Goal: Transaction & Acquisition: Purchase product/service

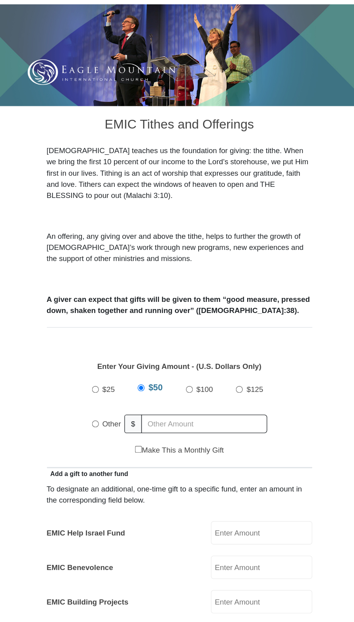
click at [113, 432] on input "Other" at bounding box center [114, 434] width 5 height 5
radio input "true"
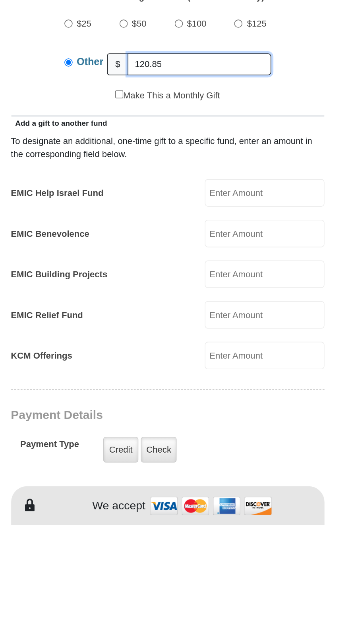
scroll to position [104, 0]
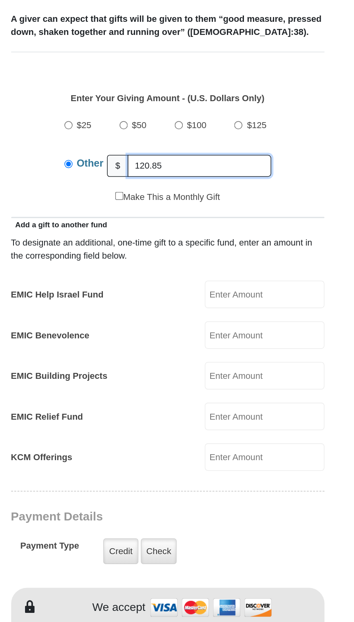
type input "120.85"
click at [252, 403] on input "EMIC Help Israel Fund" at bounding box center [238, 411] width 76 height 17
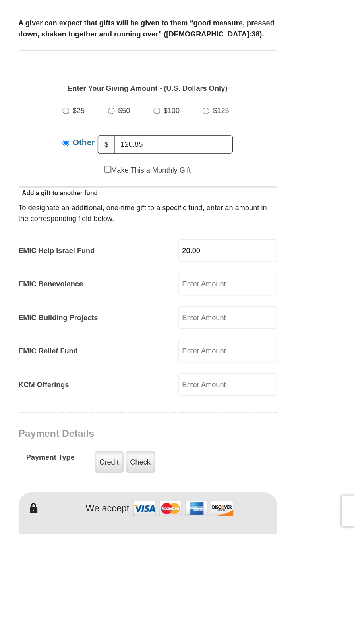
scroll to position [112, 0]
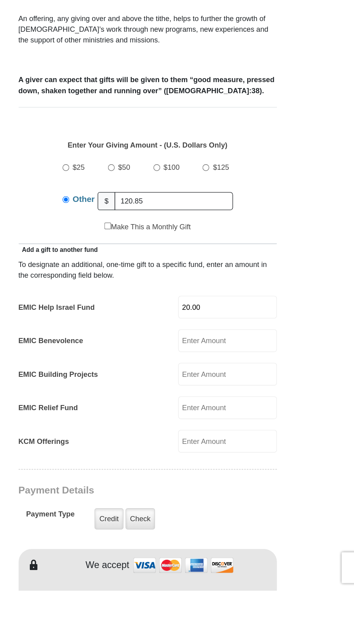
type input "20.00"
click at [166, 316] on input "120.85" at bounding box center [197, 323] width 91 height 14
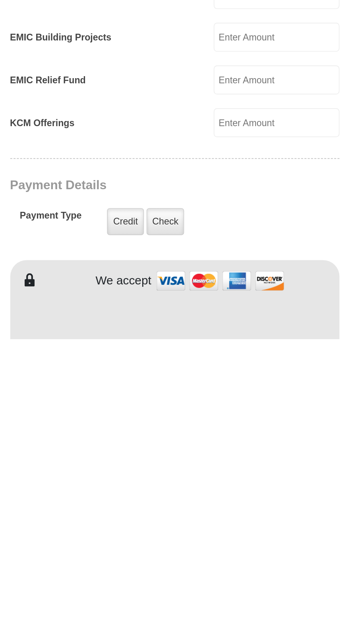
scroll to position [131, 0]
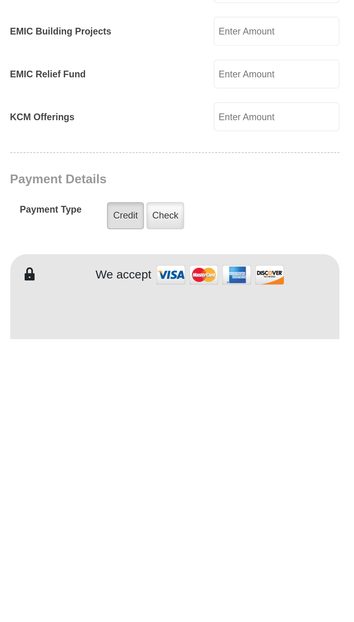
type input "123.85"
click at [140, 540] on label "Credit" at bounding box center [147, 548] width 22 height 16
click at [0, 0] on input "Credit" at bounding box center [0, 0] width 0 height 0
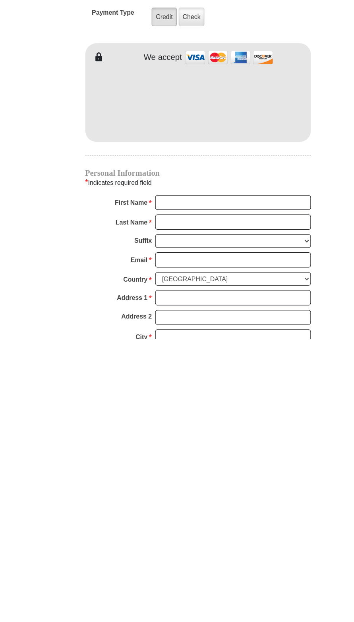
scroll to position [341, 0]
click at [65, 526] on form "[GEOGRAPHIC_DATA][DEMOGRAPHIC_DATA] Online Giving Because of gifts like yours, …" at bounding box center [177, 272] width 298 height 1164
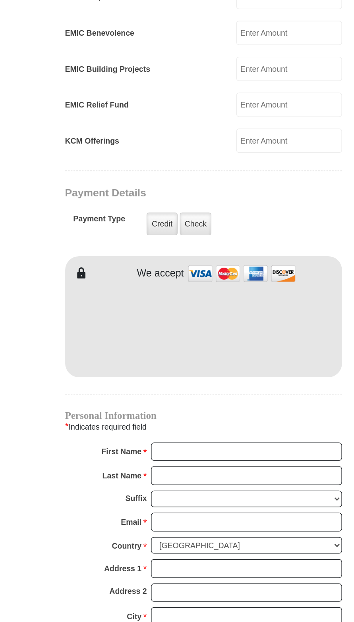
scroll to position [349, 0]
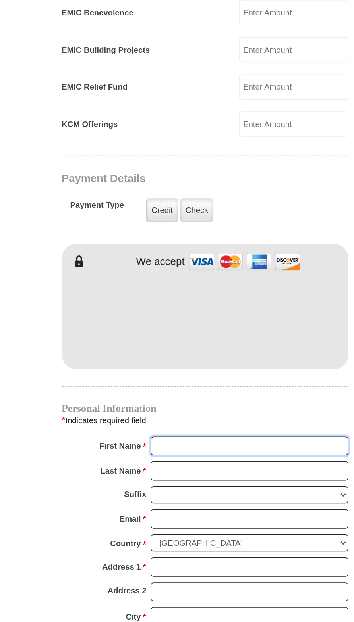
click at [225, 487] on input "First Name *" at bounding box center [207, 493] width 137 height 13
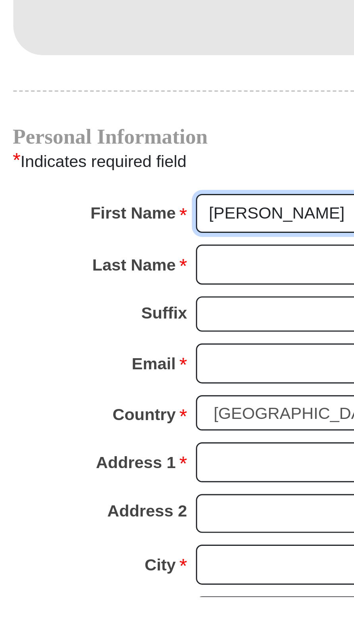
type input "[PERSON_NAME]"
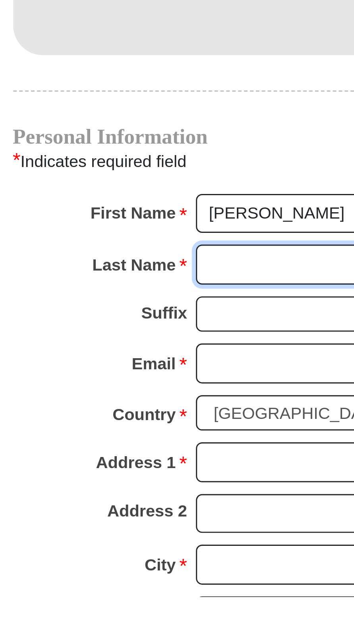
click at [144, 504] on input "Last Name *" at bounding box center [207, 510] width 137 height 13
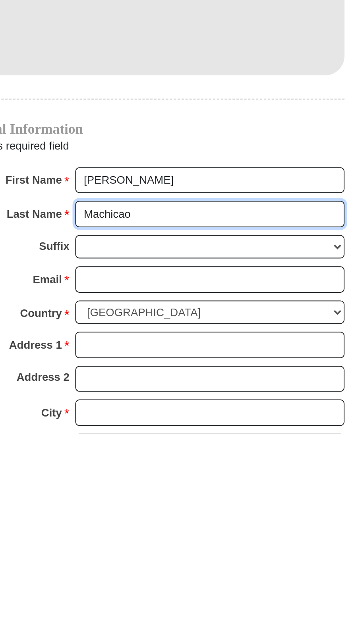
type input "Machicao"
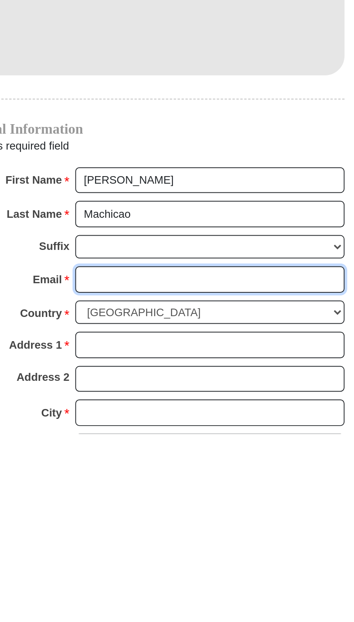
click at [193, 537] on input "Email *" at bounding box center [207, 543] width 137 height 13
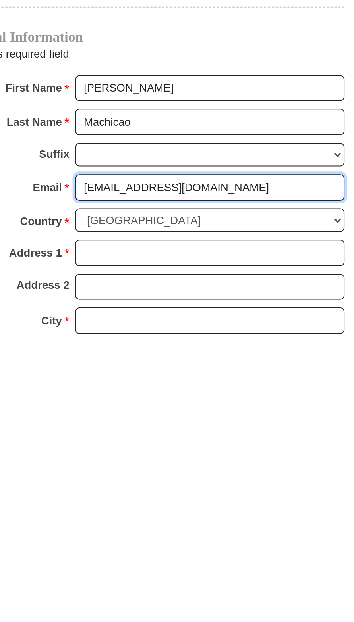
type input "[EMAIL_ADDRESS][DOMAIN_NAME]"
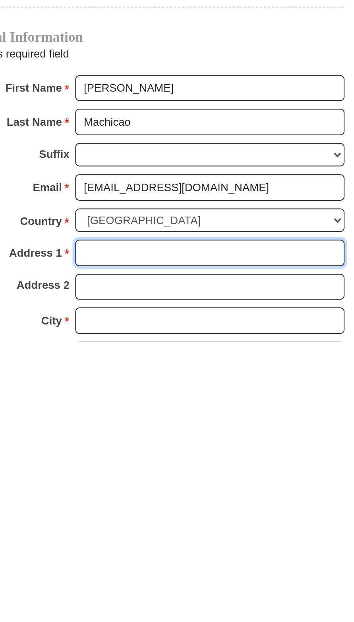
click at [149, 570] on input "Address 1 *" at bounding box center [207, 576] width 137 height 13
type input "[STREET_ADDRESS]"
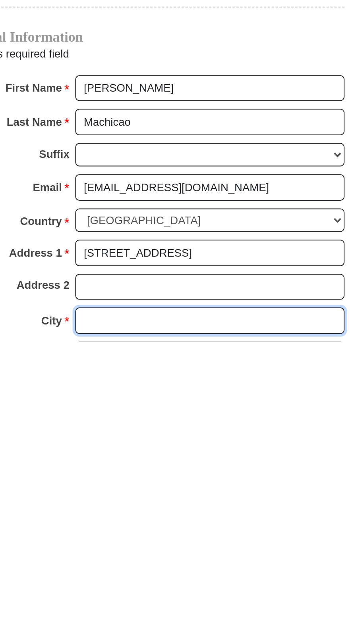
click at [146, 605] on input "City *" at bounding box center [207, 611] width 137 height 13
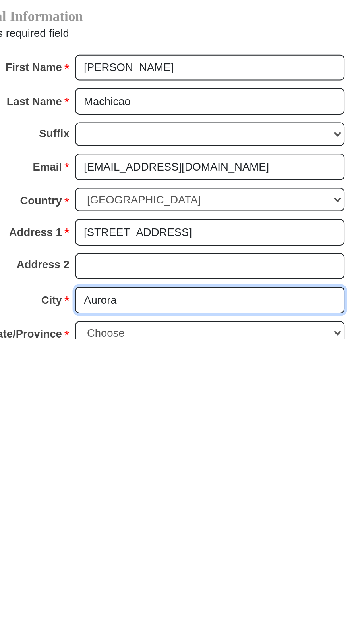
scroll to position [379, 0]
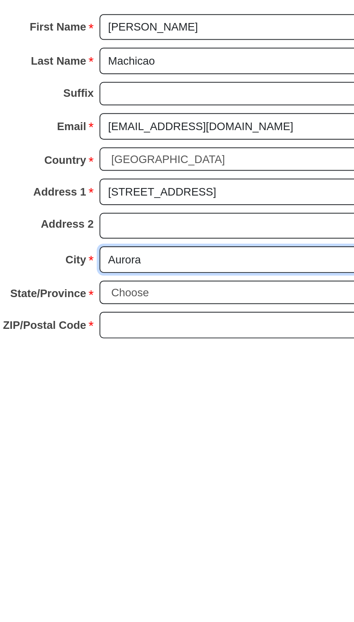
type input "Aurora"
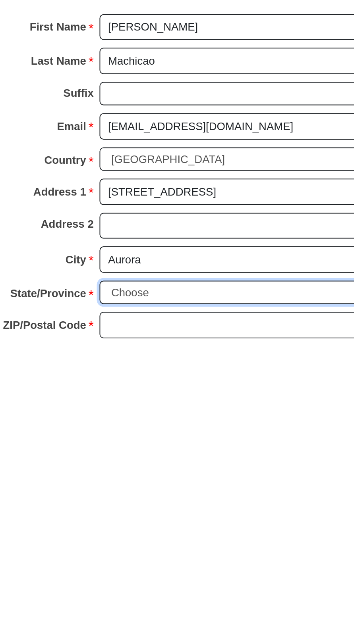
click at [144, 592] on select "Choose [US_STATE] [US_STATE] [US_STATE] [US_STATE] [US_STATE] Armed Forces Amer…" at bounding box center [207, 598] width 137 height 12
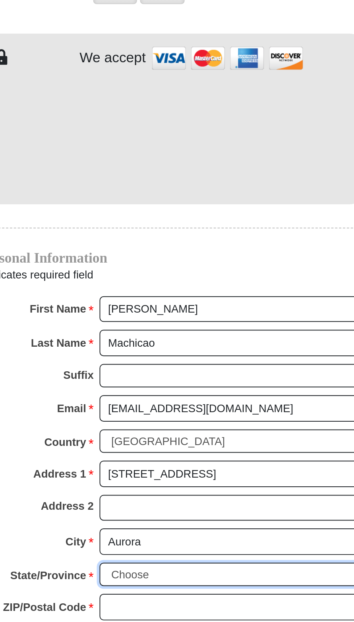
select select "CO"
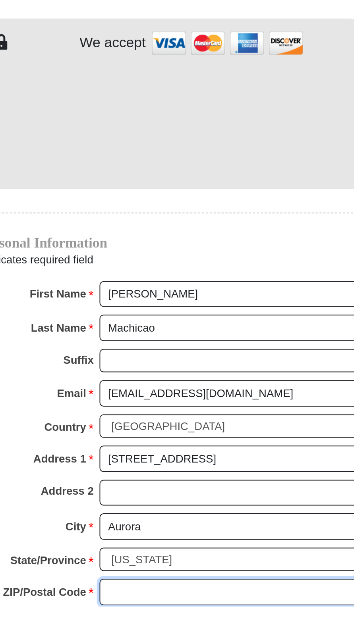
click at [202, 609] on input "ZIP/Postal Code *" at bounding box center [207, 615] width 137 height 13
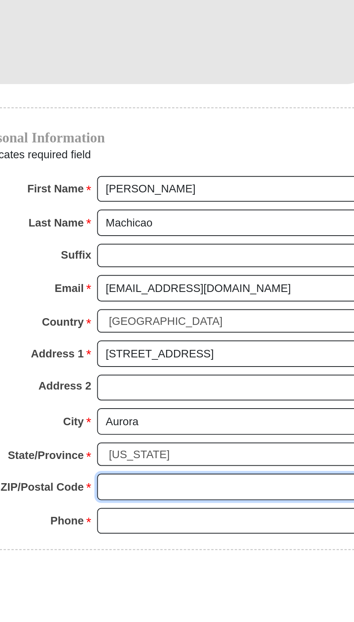
scroll to position [428, 0]
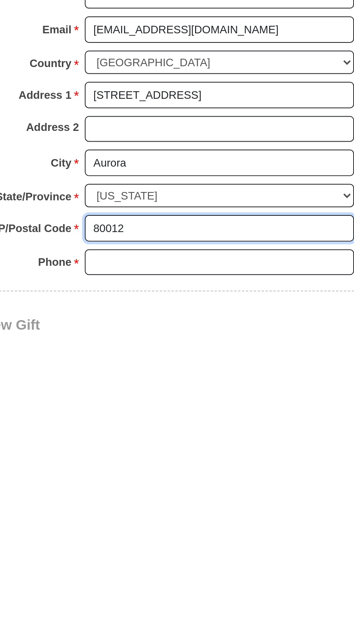
type input "80012"
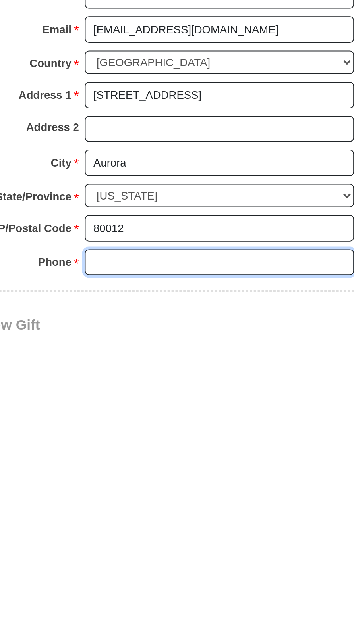
click at [146, 577] on input "Phone * *" at bounding box center [207, 583] width 137 height 13
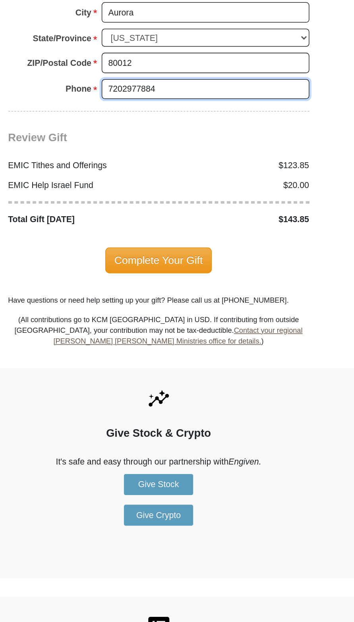
scroll to position [951, 0]
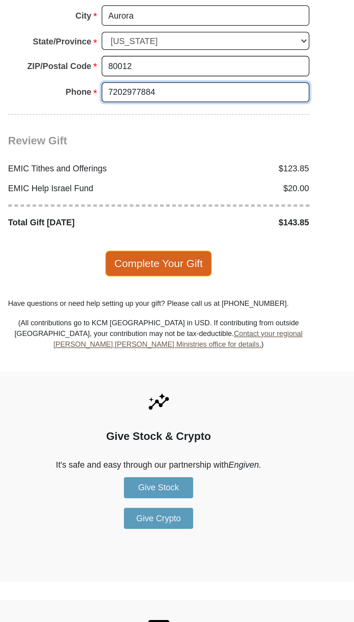
type input "7202977884"
click at [202, 166] on span "Complete Your Gift" at bounding box center [177, 174] width 70 height 17
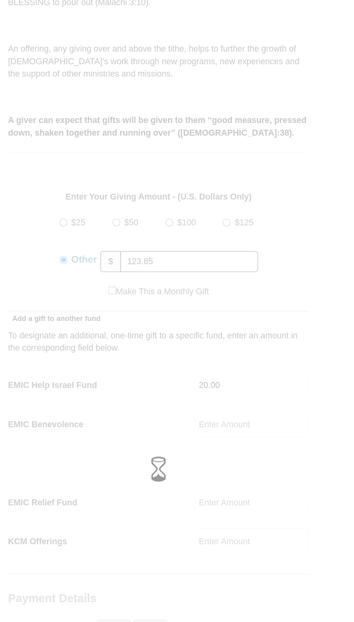
scroll to position [261, 0]
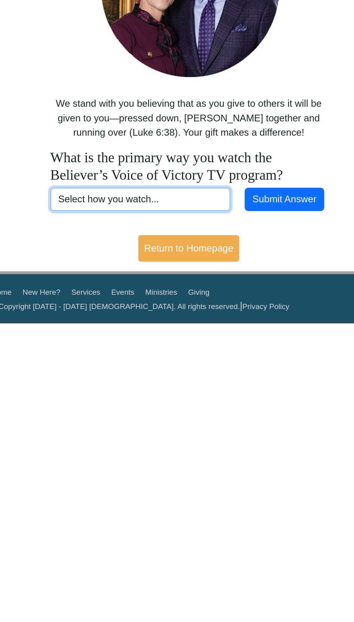
click at [182, 240] on select "Select how you watch... Daystar Morning Daystar Evening KCM.org GoVictory.com V…" at bounding box center [149, 240] width 104 height 13
select select "DISH"
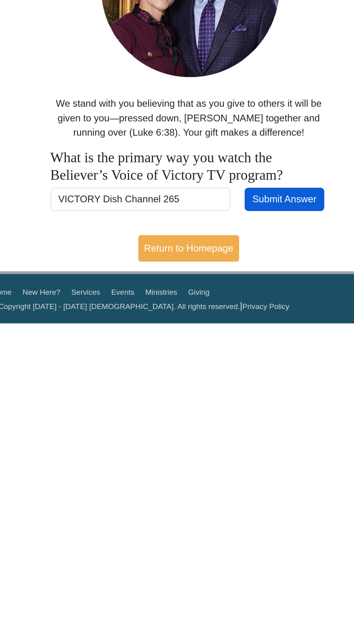
click at [244, 241] on button "Submit Answer" at bounding box center [232, 240] width 46 height 13
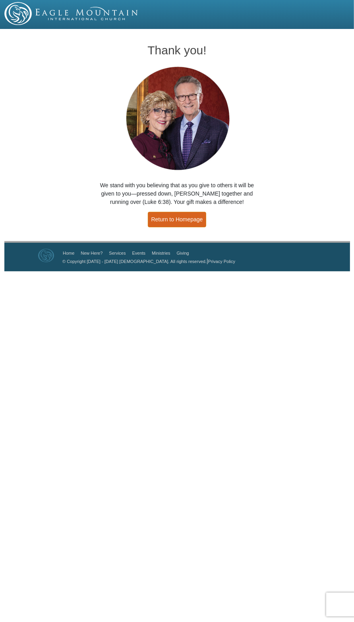
click at [179, 220] on link "Return to Homepage" at bounding box center [177, 219] width 59 height 15
